Goal: Task Accomplishment & Management: Manage account settings

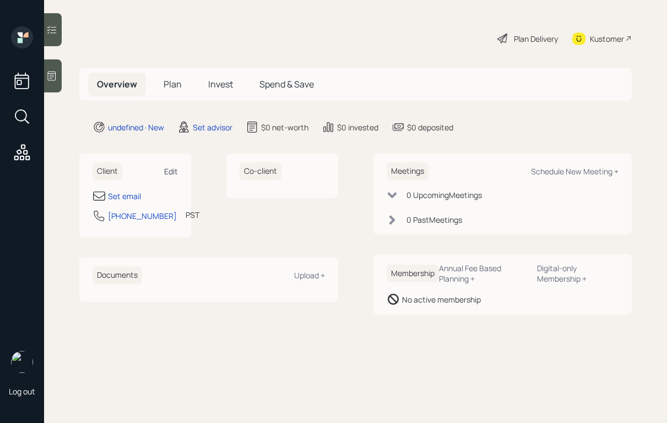
click at [165, 171] on div "Edit" at bounding box center [171, 171] width 14 height 10
select select "America/Los_Angeles"
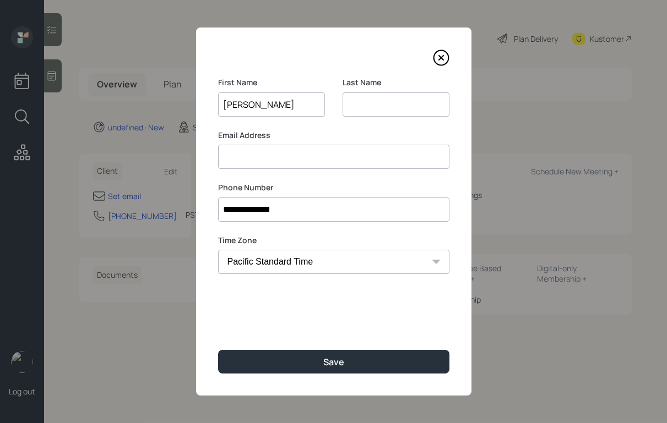
type input "[PERSON_NAME]"
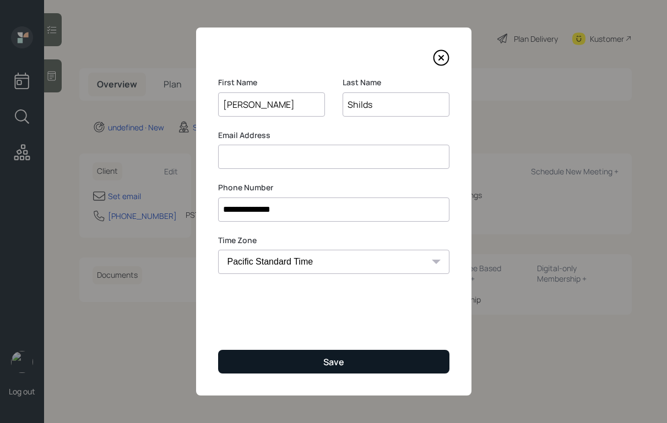
type input "Shilds"
click at [302, 350] on button "Save" at bounding box center [333, 362] width 231 height 24
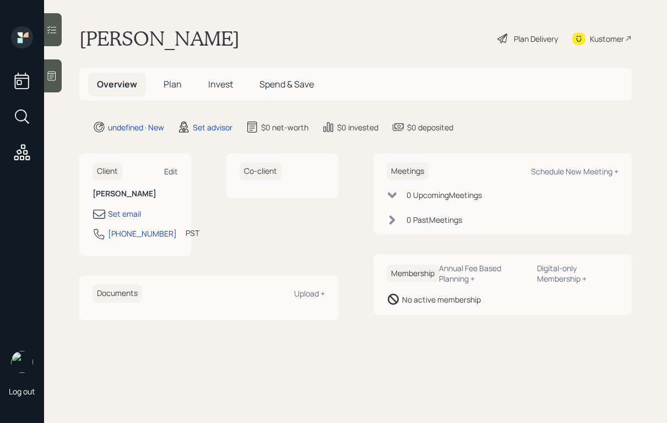
click at [171, 167] on div "Edit" at bounding box center [171, 171] width 14 height 10
select select "America/Los_Angeles"
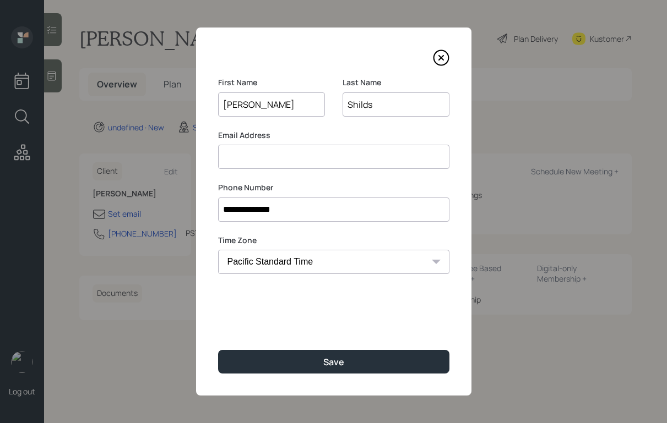
click at [356, 157] on input at bounding box center [333, 157] width 231 height 24
click at [235, 158] on input "shildswillie622" at bounding box center [333, 157] width 231 height 24
type input "shieldswillie622"
click at [359, 106] on input "Shilds" at bounding box center [395, 104] width 107 height 24
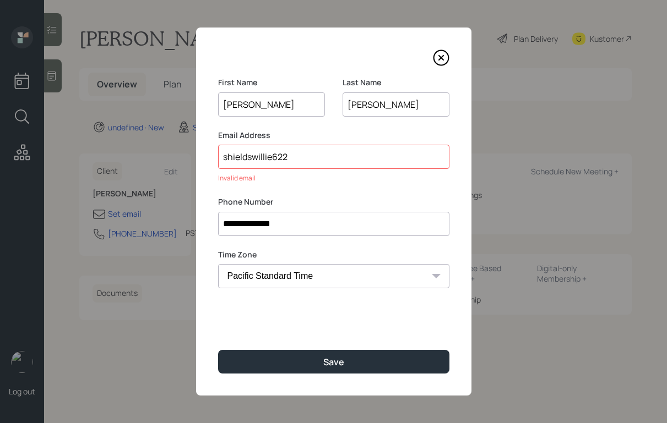
type input "[PERSON_NAME]"
click at [292, 159] on input "shieldswillie622" at bounding box center [333, 157] width 231 height 24
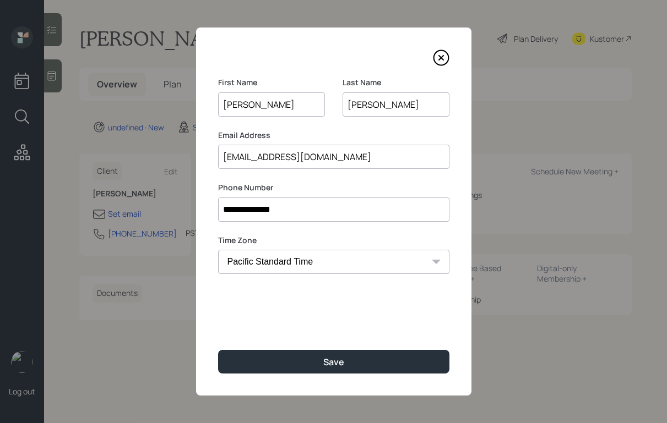
click at [284, 161] on input "[EMAIL_ADDRESS][DOMAIN_NAME]" at bounding box center [333, 157] width 231 height 24
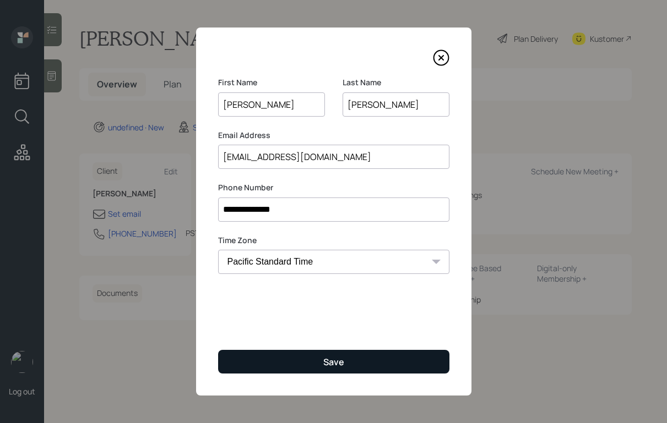
type input "[EMAIL_ADDRESS][DOMAIN_NAME]"
click at [342, 370] on button "Save" at bounding box center [333, 362] width 231 height 24
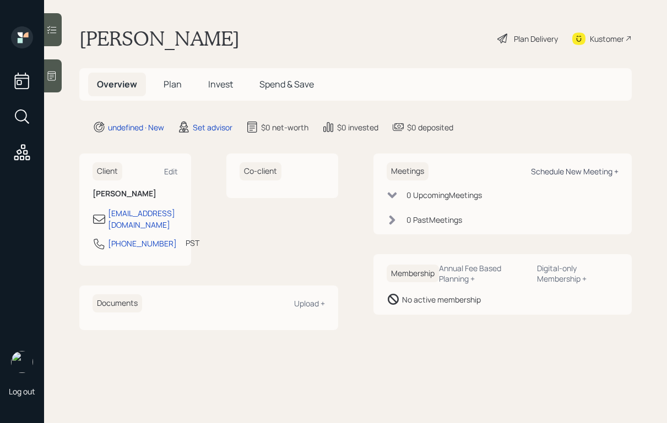
click at [562, 168] on div "Schedule New Meeting +" at bounding box center [575, 171] width 88 height 10
select select "round-[PERSON_NAME]"
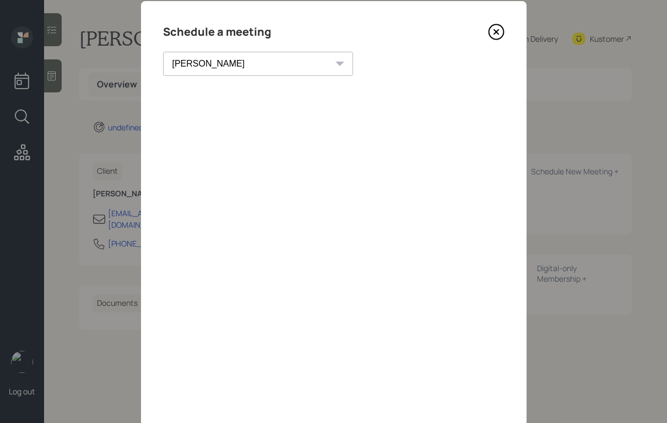
scroll to position [25, 0]
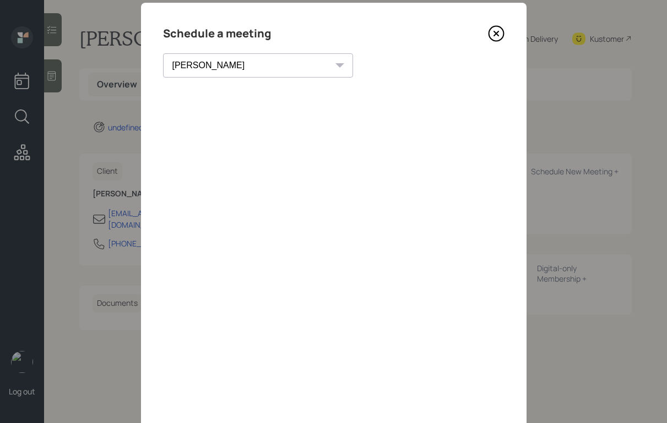
click at [495, 30] on icon at bounding box center [496, 33] width 17 height 17
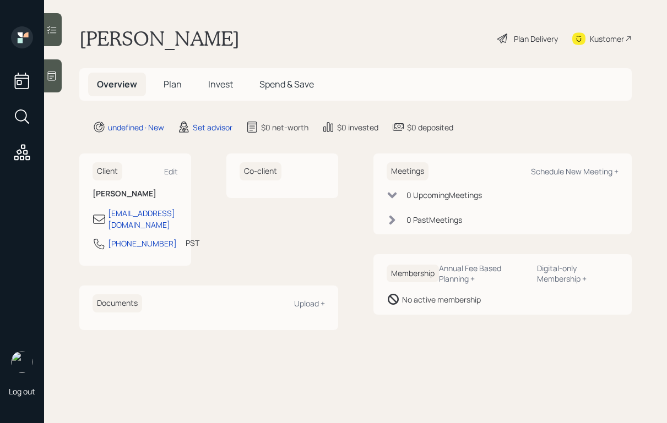
click at [57, 74] on div at bounding box center [53, 75] width 18 height 33
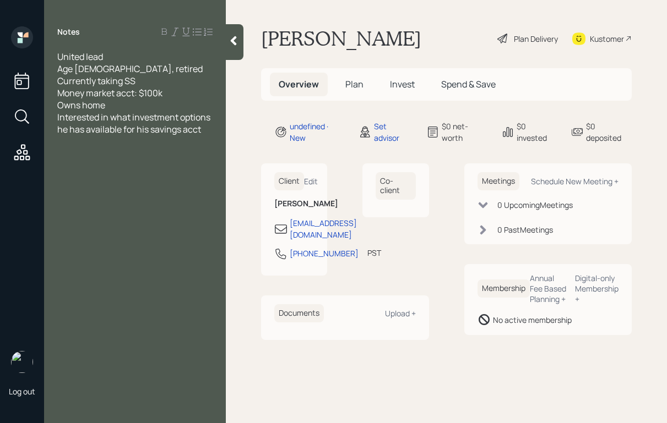
click at [152, 108] on div "Owns home" at bounding box center [134, 105] width 155 height 12
click at [231, 46] on icon at bounding box center [233, 40] width 11 height 11
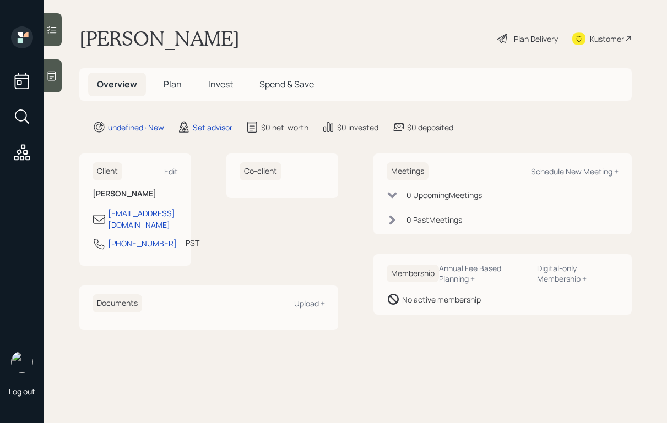
click at [59, 76] on div at bounding box center [53, 75] width 18 height 33
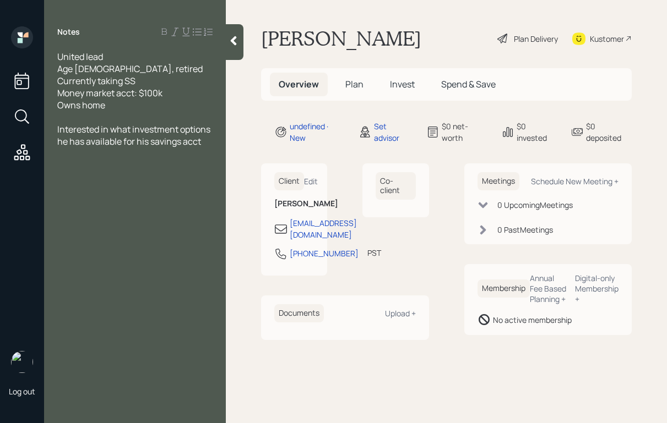
click at [227, 47] on div at bounding box center [235, 42] width 18 height 36
